Goal: Communication & Community: Answer question/provide support

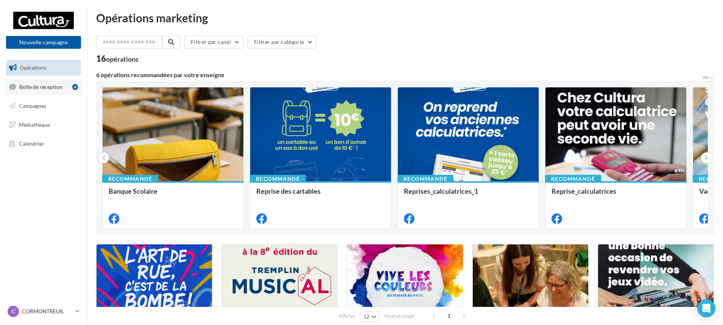
click at [52, 92] on link "Boîte de réception 4" at bounding box center [44, 87] width 78 height 16
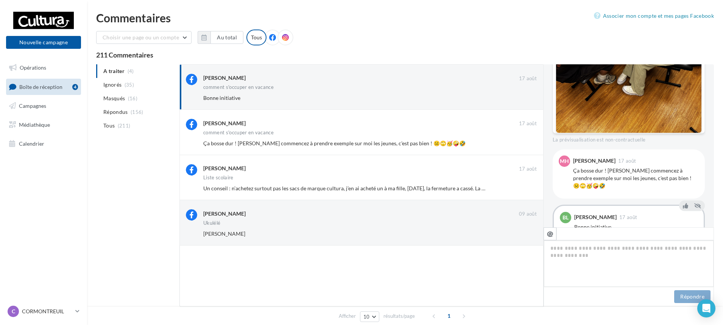
scroll to position [241, 0]
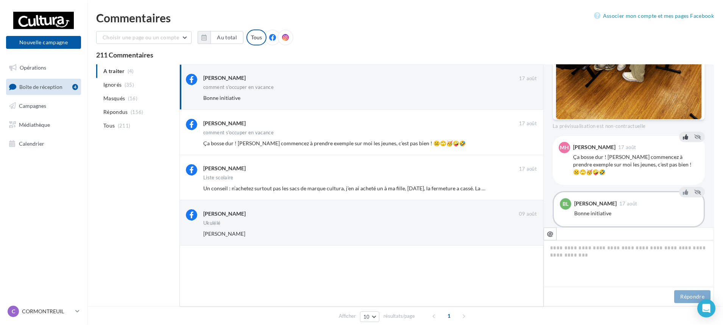
click at [683, 134] on icon at bounding box center [685, 136] width 5 height 5
click at [683, 190] on icon at bounding box center [685, 192] width 5 height 5
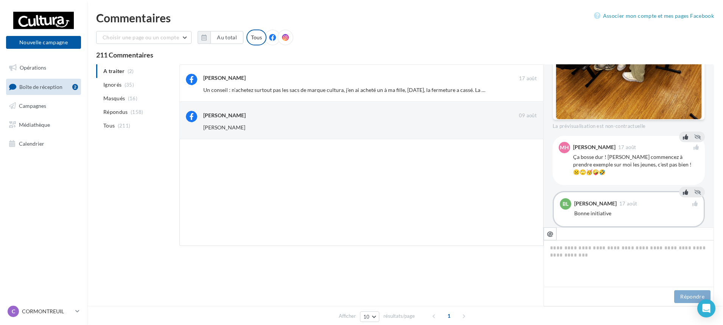
click at [683, 190] on icon at bounding box center [685, 192] width 5 height 5
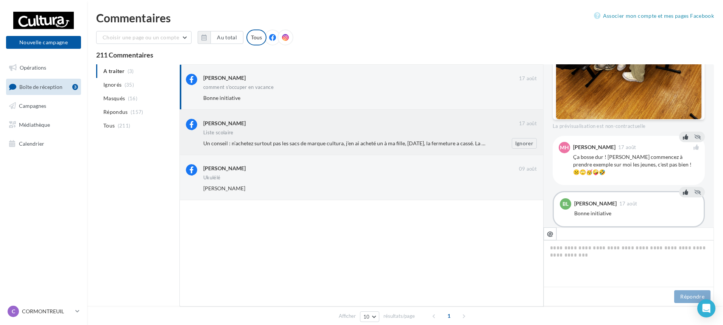
click at [288, 125] on div "[PERSON_NAME]" at bounding box center [361, 123] width 316 height 8
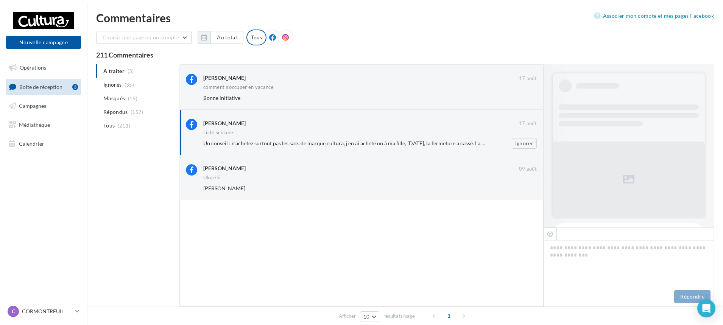
click at [288, 125] on div "[PERSON_NAME]" at bounding box center [361, 123] width 316 height 8
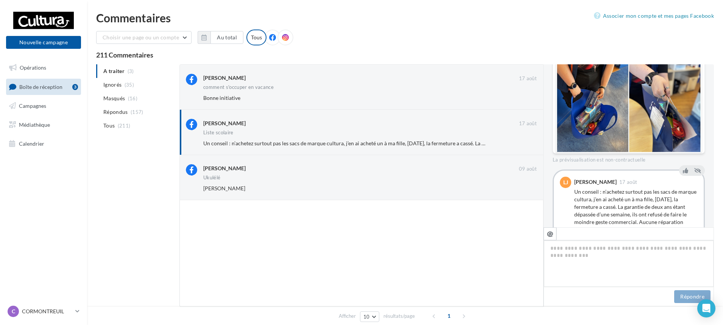
scroll to position [234, 0]
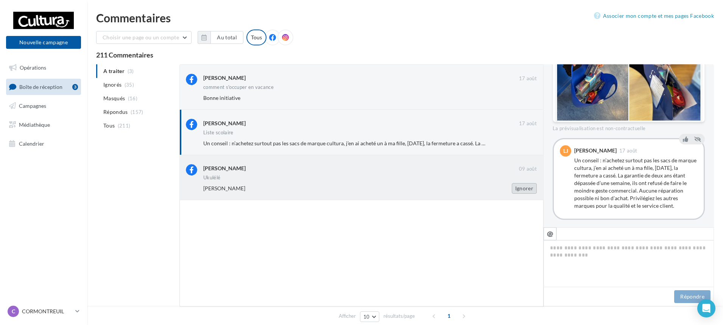
click at [525, 189] on button "Ignorer" at bounding box center [524, 188] width 25 height 11
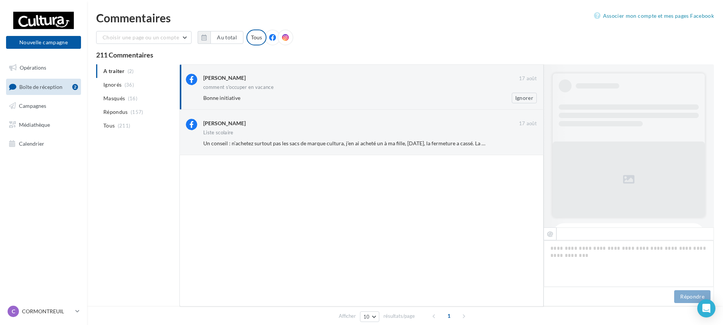
scroll to position [241, 0]
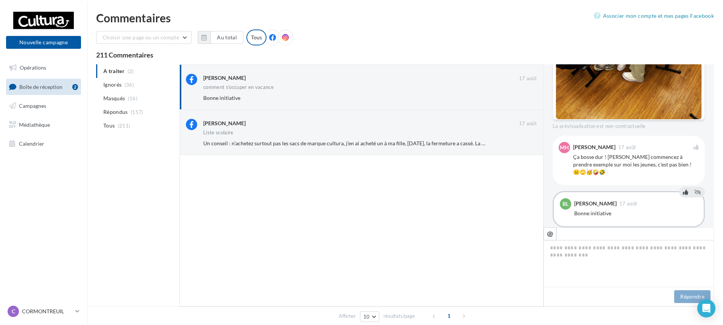
click at [683, 190] on icon at bounding box center [685, 192] width 5 height 5
